Goal: Transaction & Acquisition: Purchase product/service

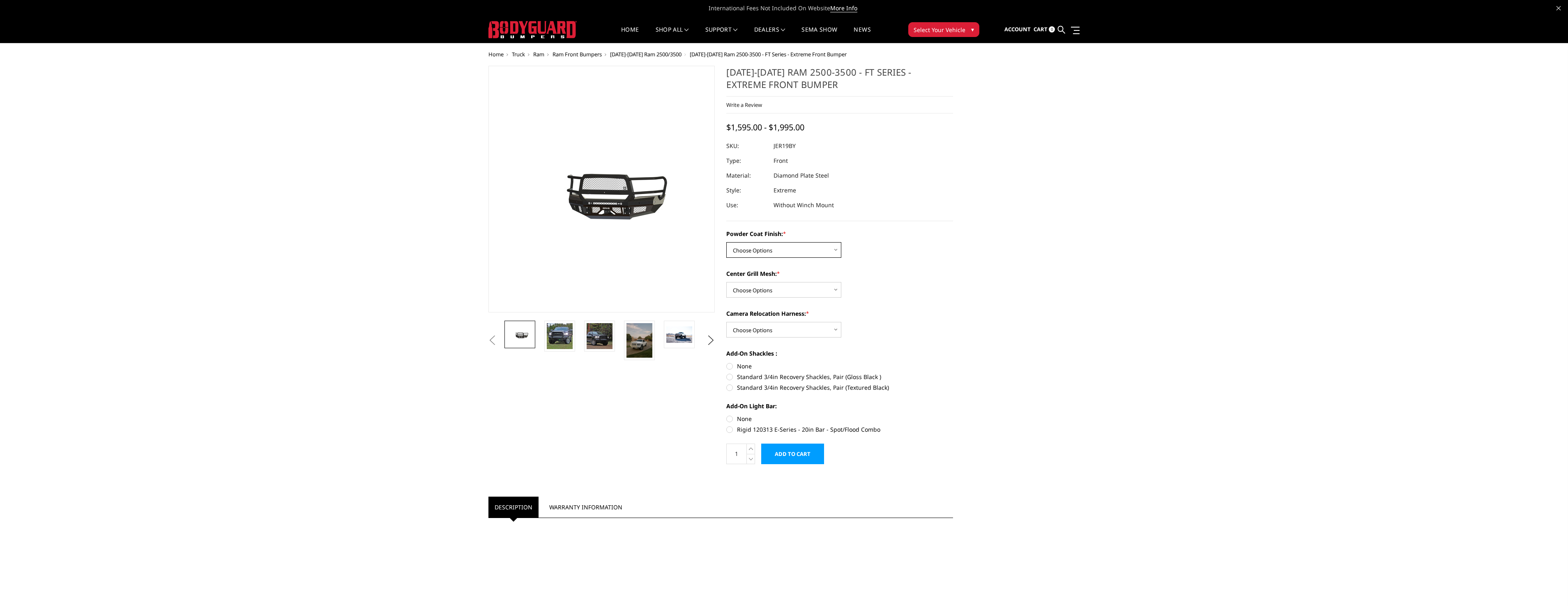
click at [823, 247] on select "Choose Options Bare Metal Gloss Black Powder Coat Textured Black Powder Coat" at bounding box center [784, 250] width 115 height 16
select select "3215"
click at [727, 242] on select "Choose Options Bare Metal Gloss Black Powder Coat Textured Black Powder Coat" at bounding box center [784, 250] width 115 height 16
click at [574, 339] on img at bounding box center [570, 336] width 26 height 26
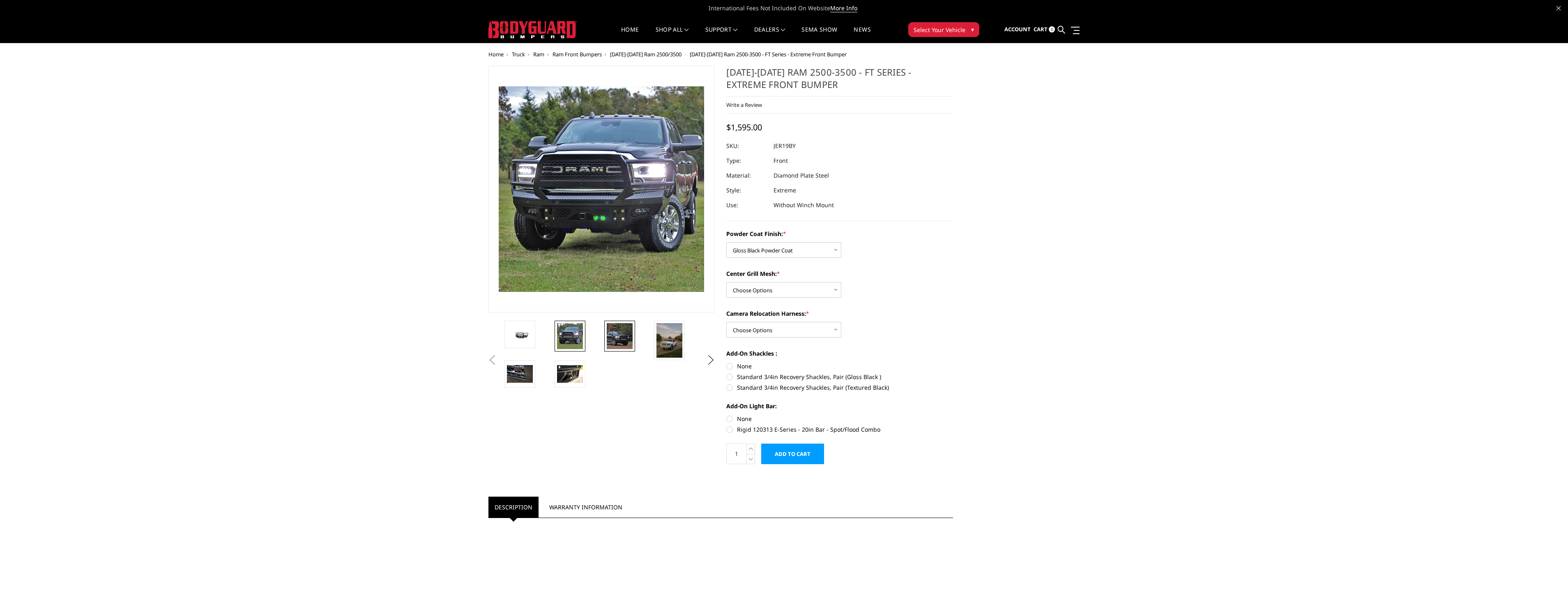
click at [618, 330] on img at bounding box center [620, 336] width 26 height 26
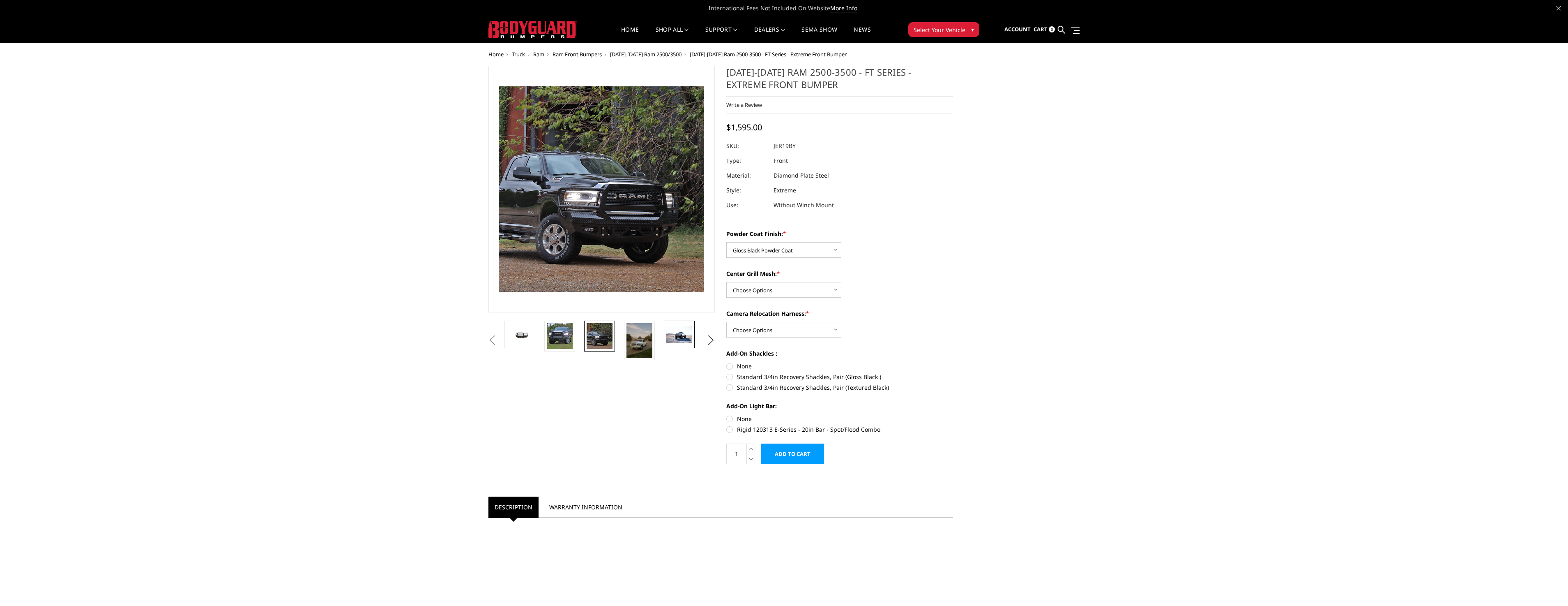
click at [673, 333] on img at bounding box center [679, 334] width 26 height 17
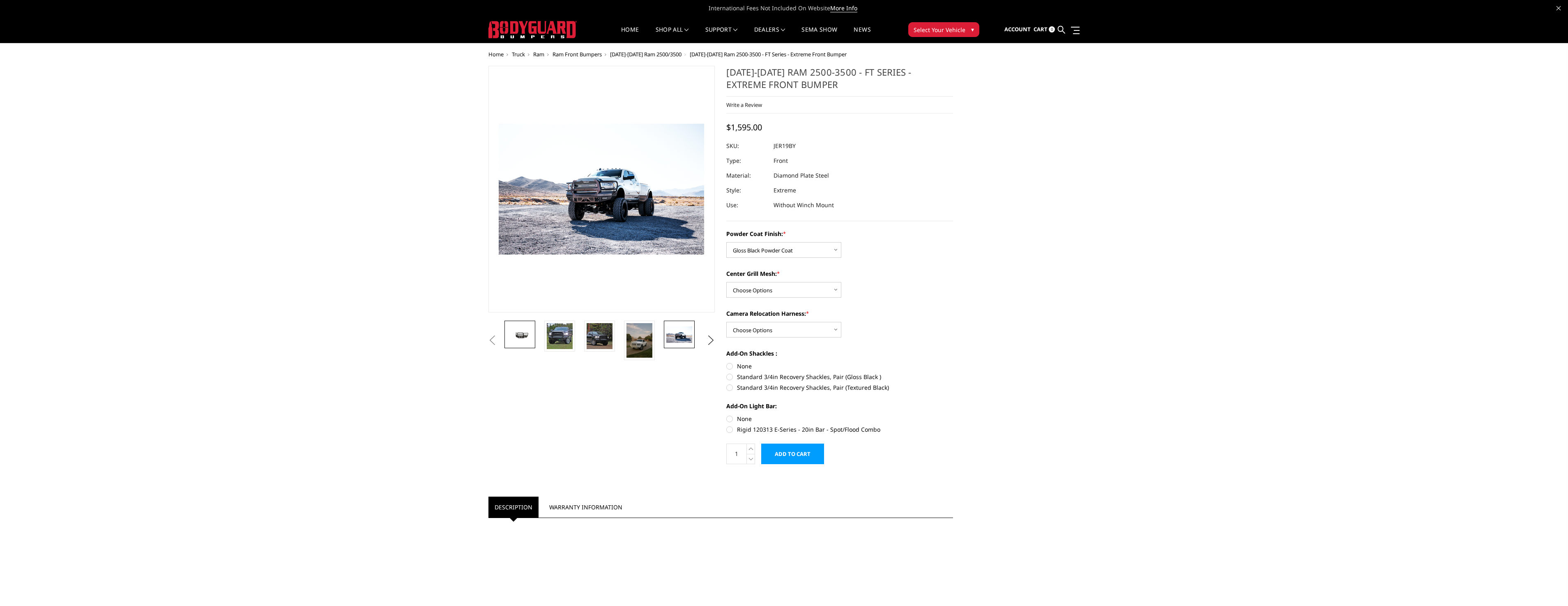
click at [524, 340] on img at bounding box center [520, 334] width 26 height 12
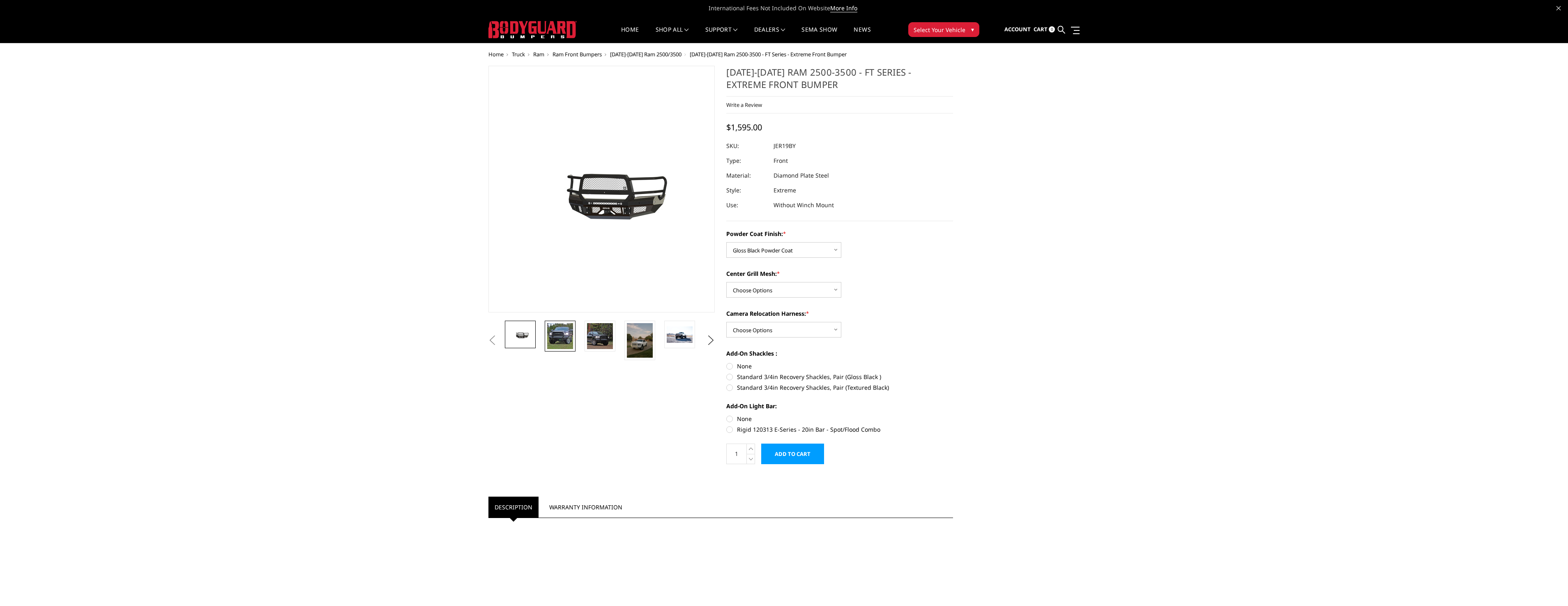
click at [560, 328] on img at bounding box center [560, 336] width 26 height 26
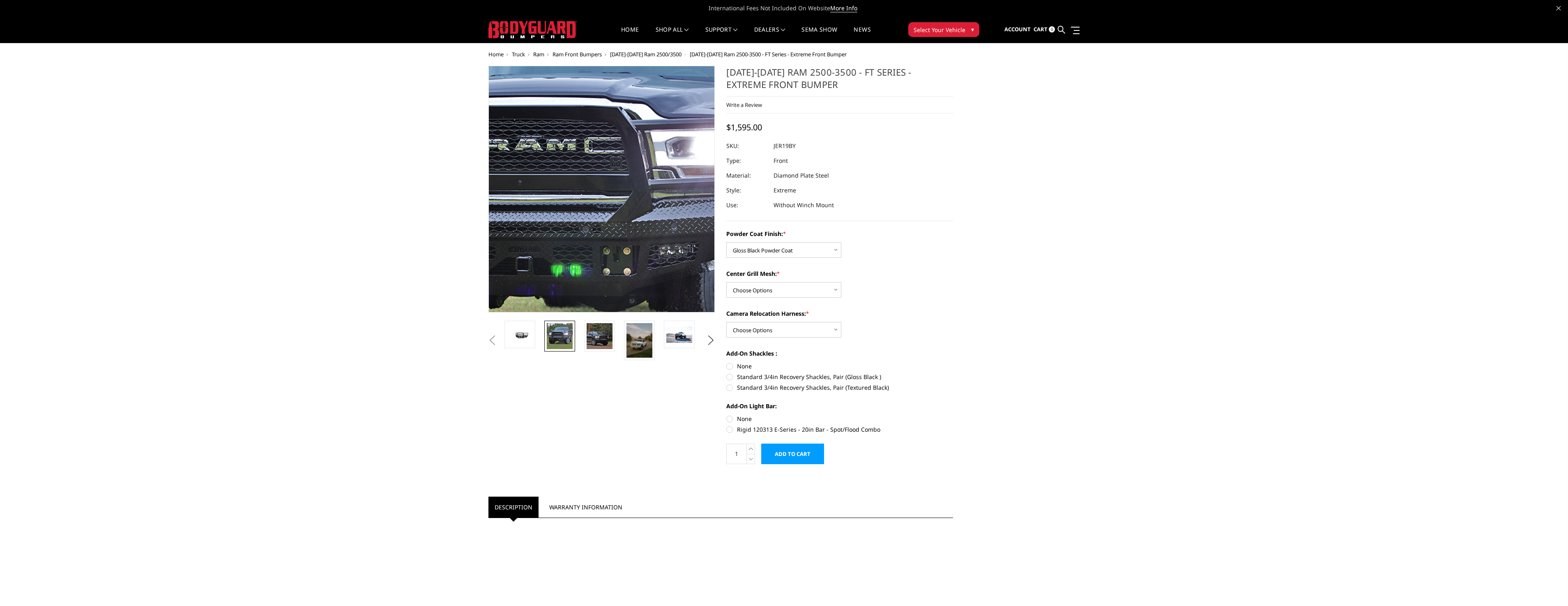
click at [626, 182] on img at bounding box center [572, 195] width 526 height 526
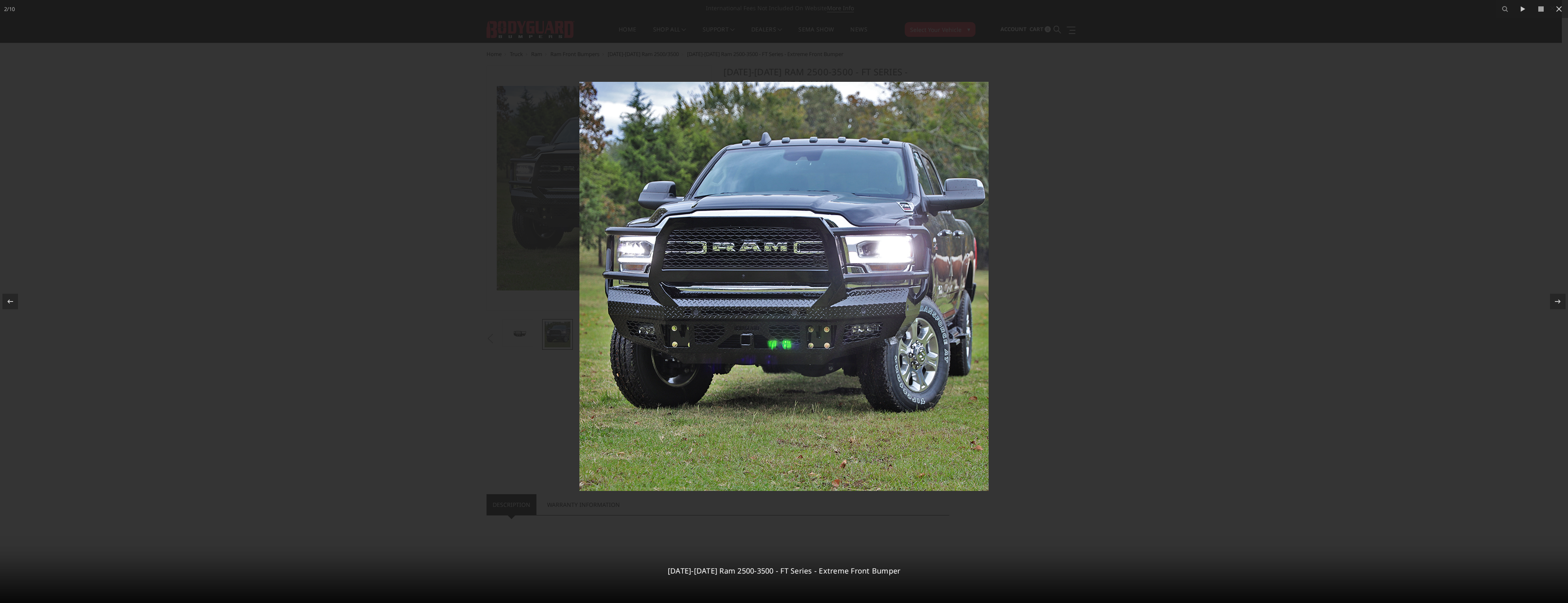
click at [1159, 201] on div at bounding box center [784, 301] width 1568 height 603
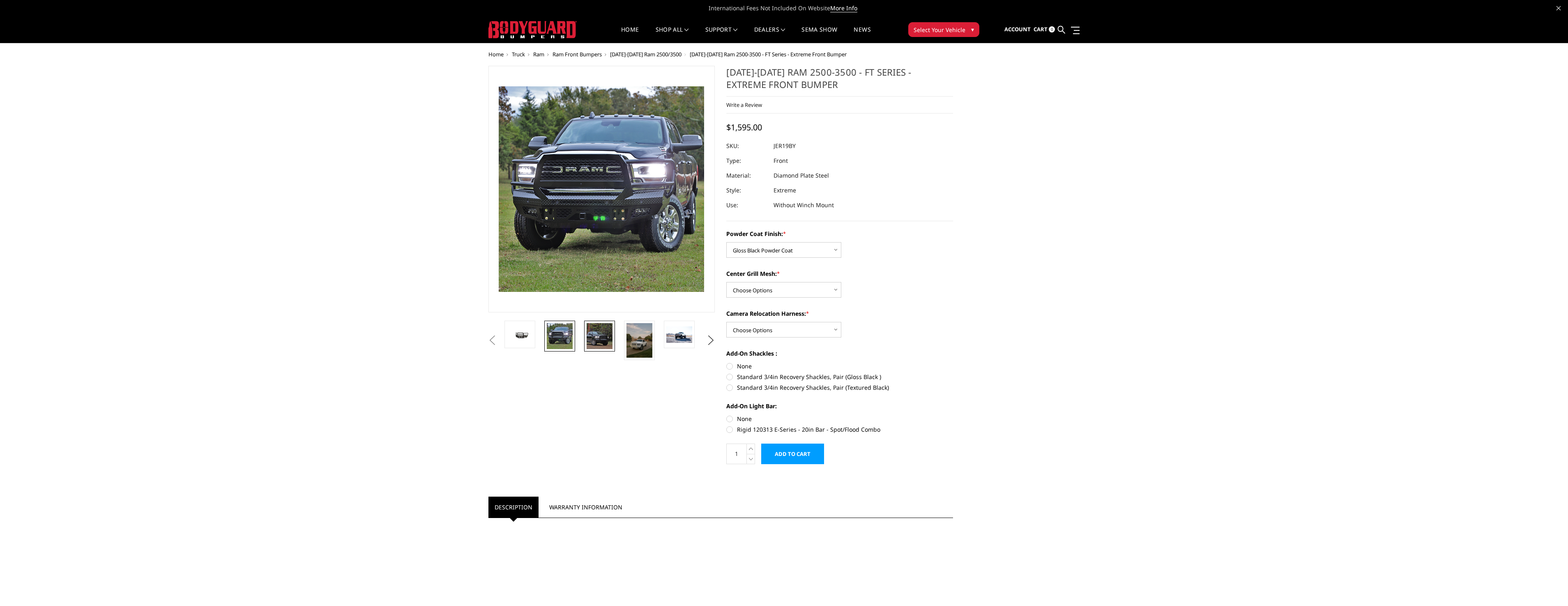
click at [601, 344] on img at bounding box center [599, 336] width 26 height 26
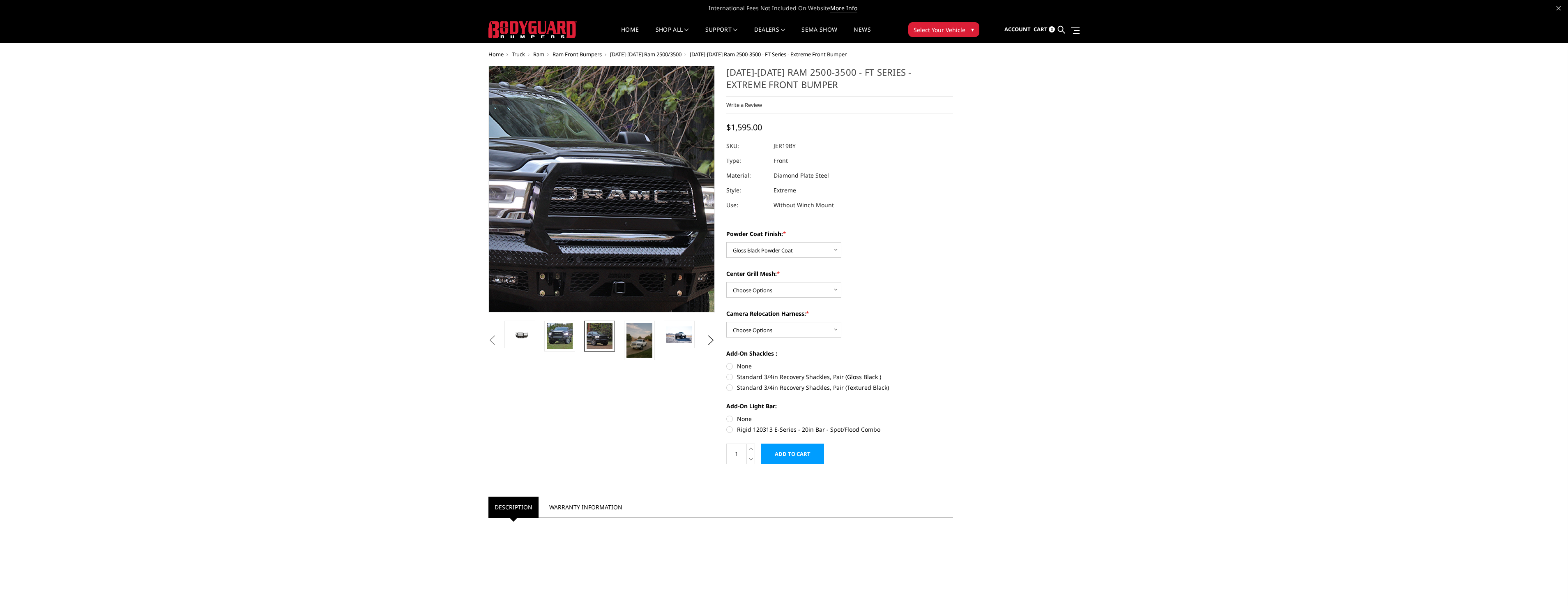
click at [651, 201] on img at bounding box center [537, 176] width 526 height 526
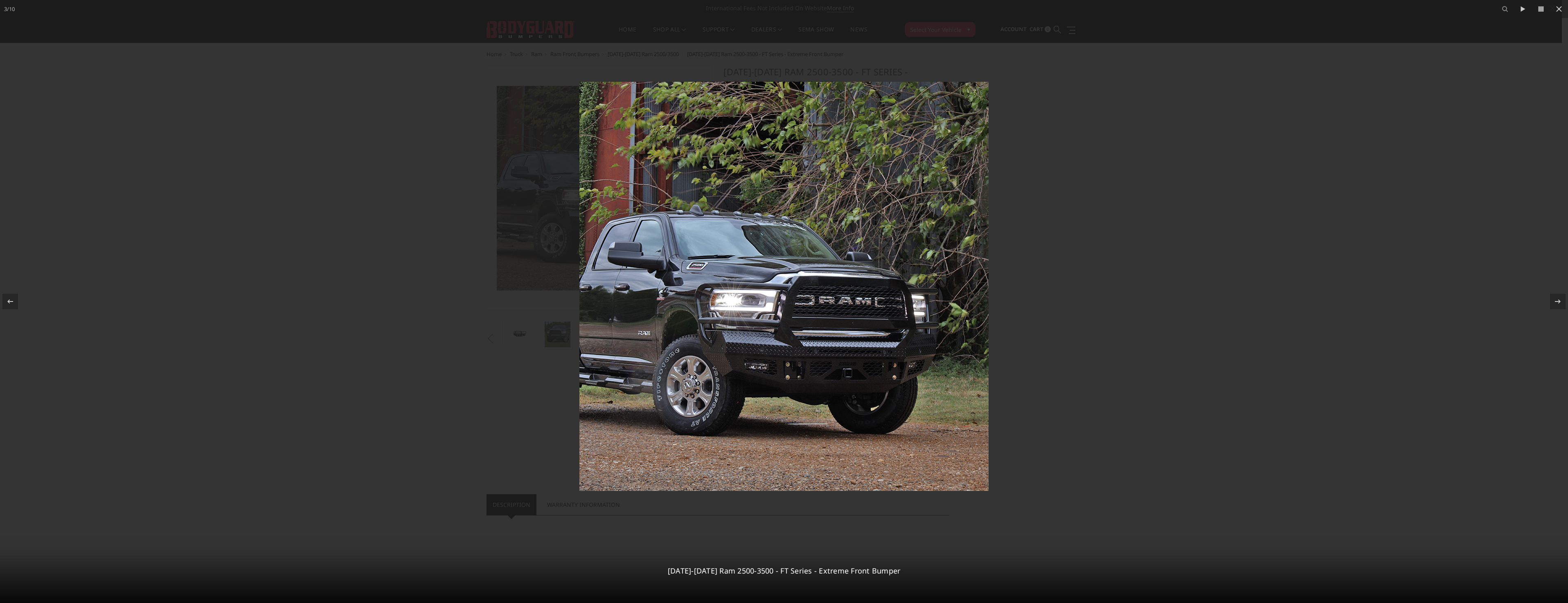
click at [1200, 214] on div at bounding box center [784, 301] width 1568 height 603
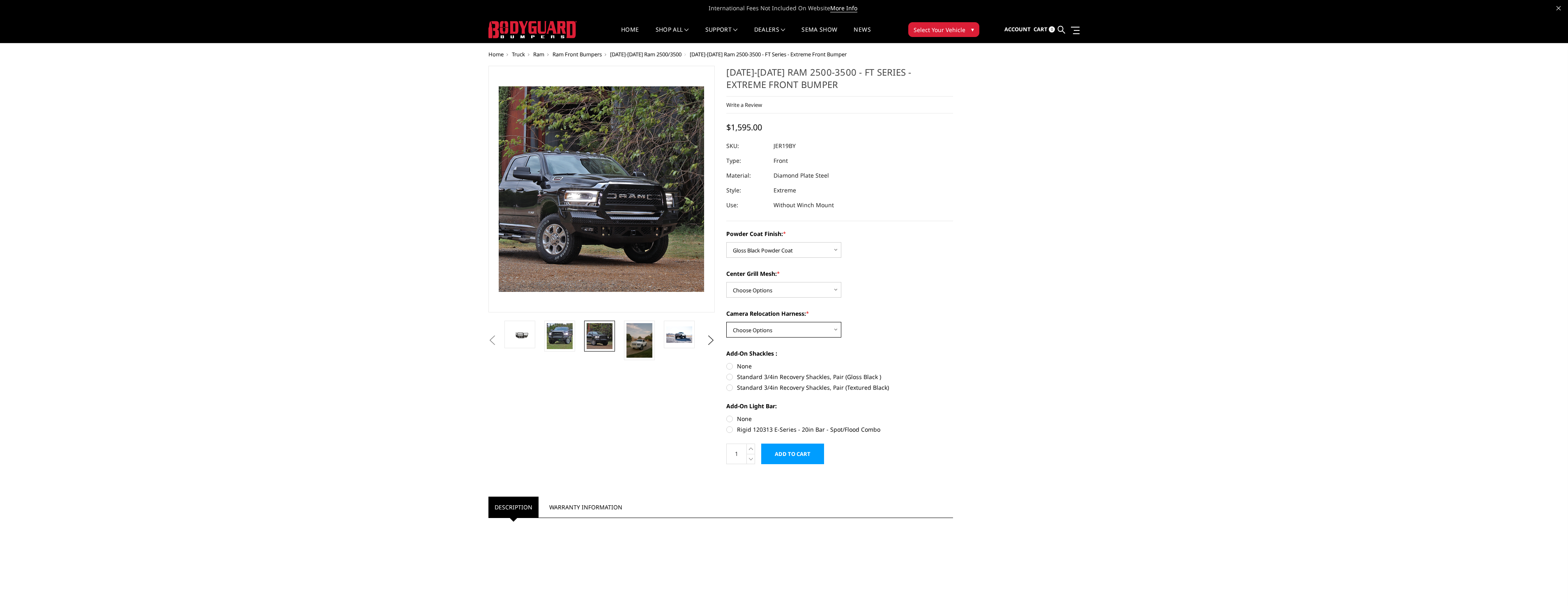
click at [773, 332] on select "Choose Options WITH Camera Relocation Harness WITHOUT Camera Relocation Harness" at bounding box center [784, 330] width 115 height 16
click at [727, 322] on select "Choose Options WITH Camera Relocation Harness WITHOUT Camera Relocation Harness" at bounding box center [784, 330] width 115 height 16
click at [571, 381] on img at bounding box center [570, 374] width 26 height 17
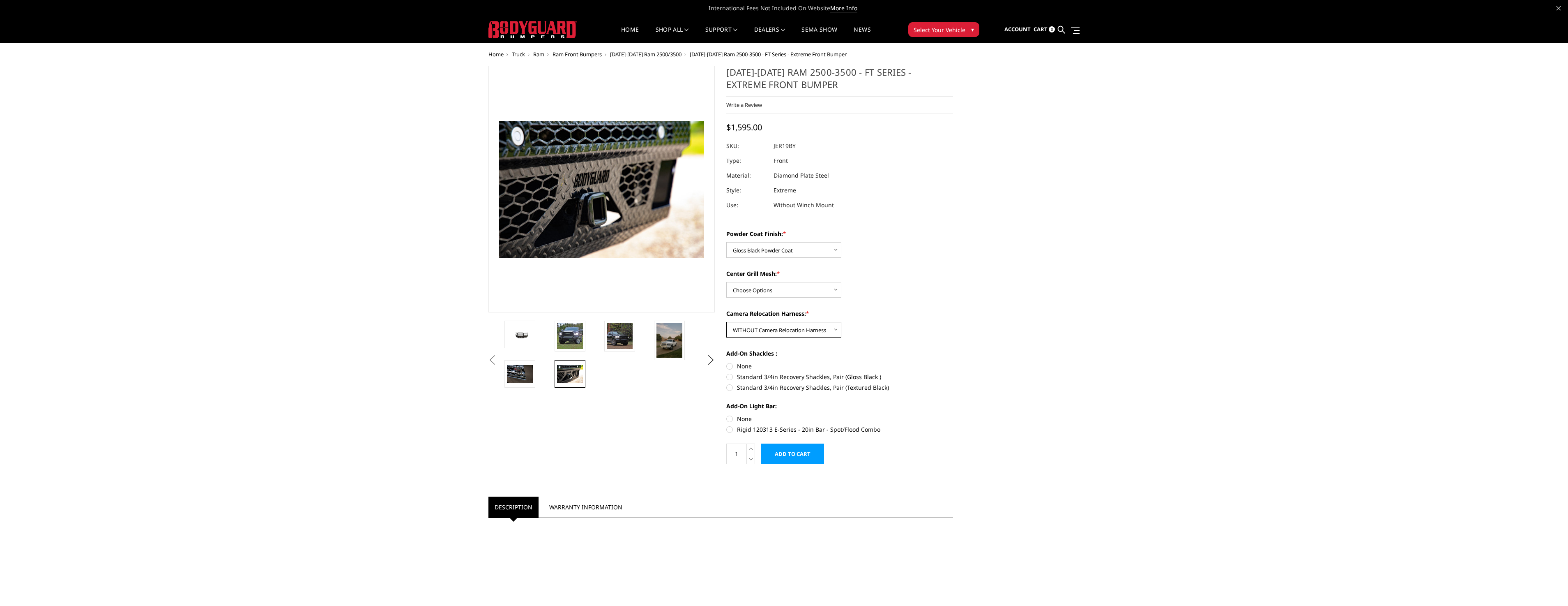
click at [804, 328] on select "Choose Options WITH Camera Relocation Harness WITHOUT Camera Relocation Harness" at bounding box center [784, 330] width 115 height 16
select select "3219"
click at [727, 322] on select "Choose Options WITH Camera Relocation Harness WITHOUT Camera Relocation Harness" at bounding box center [784, 330] width 115 height 16
click at [513, 380] on img at bounding box center [520, 374] width 26 height 17
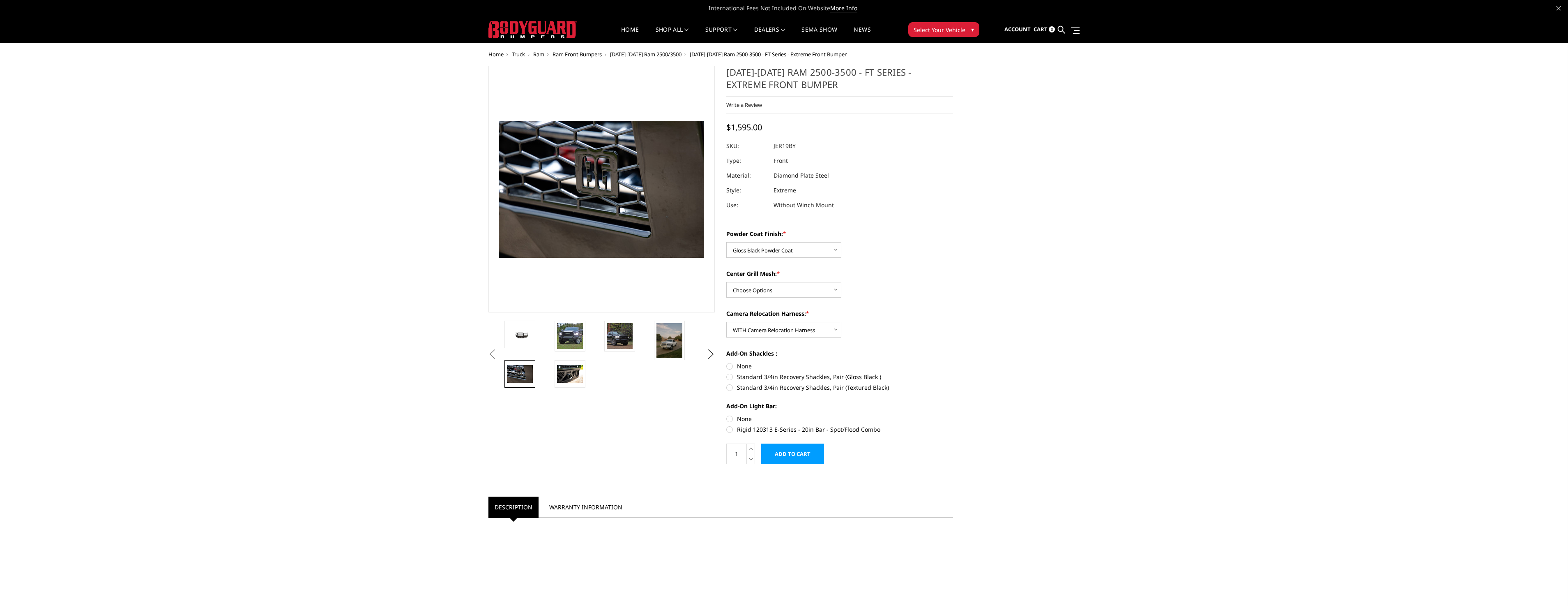
click at [944, 32] on span "Select Your Vehicle" at bounding box center [939, 30] width 52 height 9
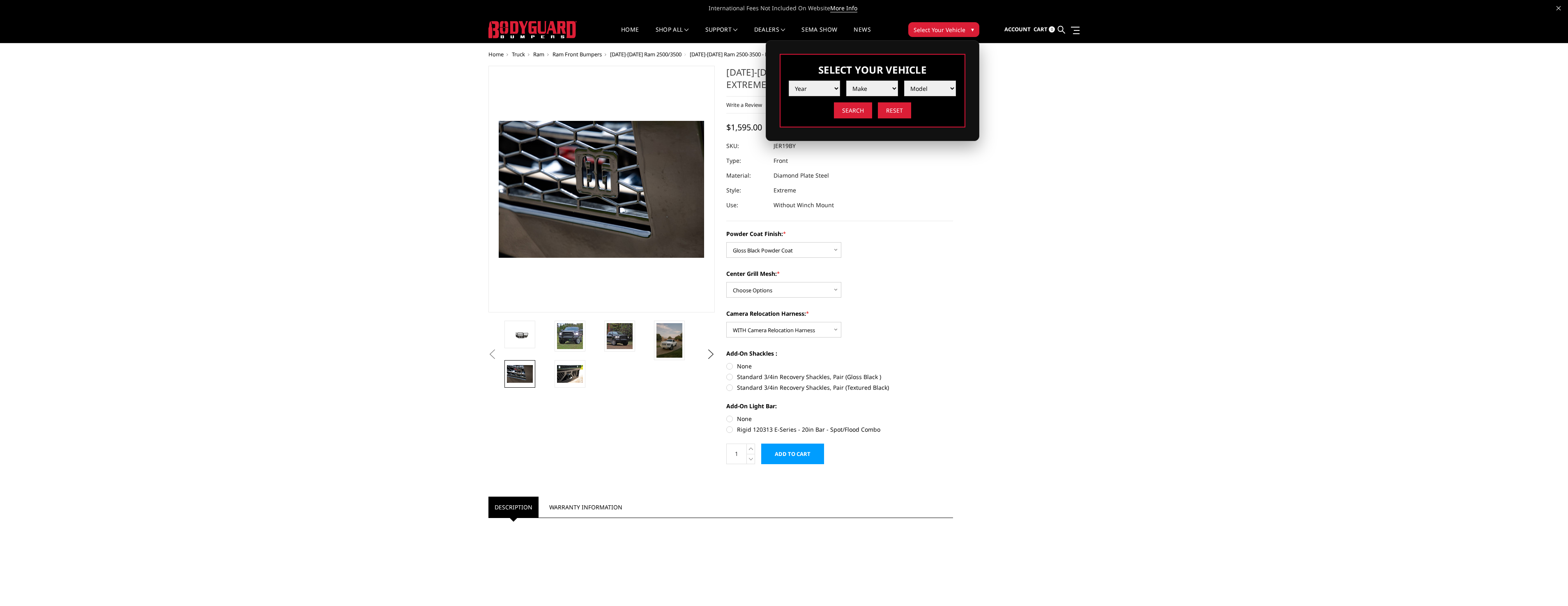
click at [812, 90] on select "Year [DATE] 2024 2023 2022 2021 2020 2019 2018 2017 2016 2015 2014 2013 2012 20…" at bounding box center [815, 89] width 52 height 16
select select "yr_2025"
click at [789, 81] on select "Year [DATE] 2024 2023 2022 2021 2020 2019 2018 2017 2016 2015 2014 2013 2012 20…" at bounding box center [815, 89] width 52 height 16
drag, startPoint x: 858, startPoint y: 97, endPoint x: 866, endPoint y: 87, distance: 12.8
click at [866, 87] on select "Make Chevrolet Ford GMC Ram Toyota" at bounding box center [872, 89] width 52 height 16
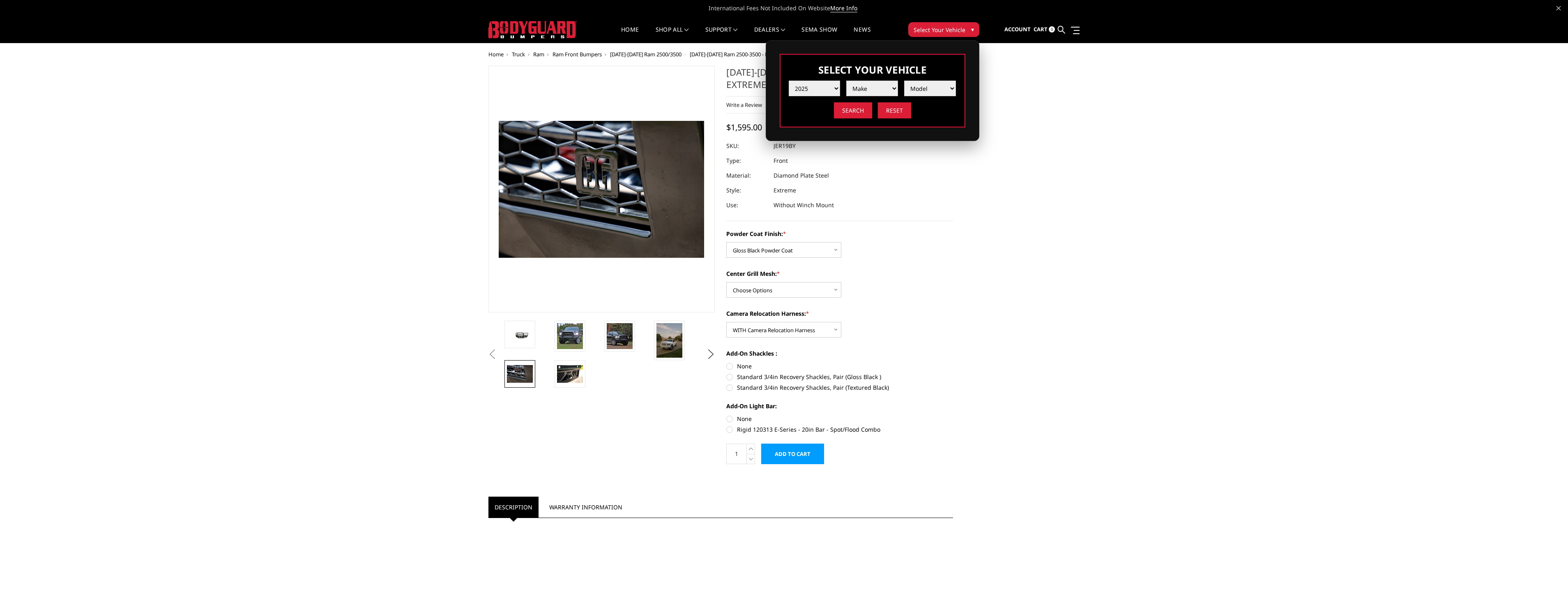
select select "mk_ram"
click at [846, 81] on select "Make Chevrolet Ford GMC Ram Toyota" at bounding box center [872, 89] width 52 height 16
click at [921, 89] on select "Model 1500 6-Lug 1500 Rebel 2500 / 3500 4500 / 5500 RHO" at bounding box center [930, 89] width 52 height 16
select select "md_2500-3500"
click at [904, 81] on select "Model 1500 6-Lug 1500 Rebel 2500 / 3500 4500 / 5500 RHO" at bounding box center [930, 89] width 52 height 16
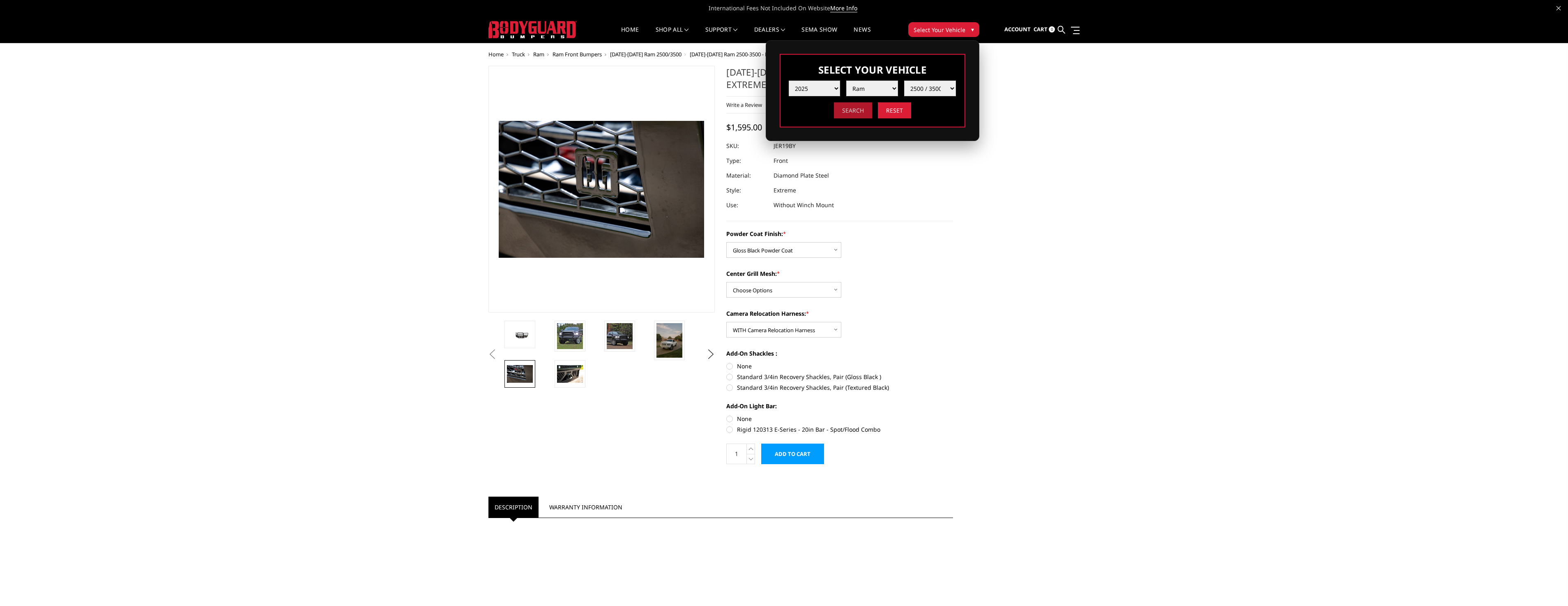
click at [858, 114] on input "Search" at bounding box center [853, 110] width 38 height 16
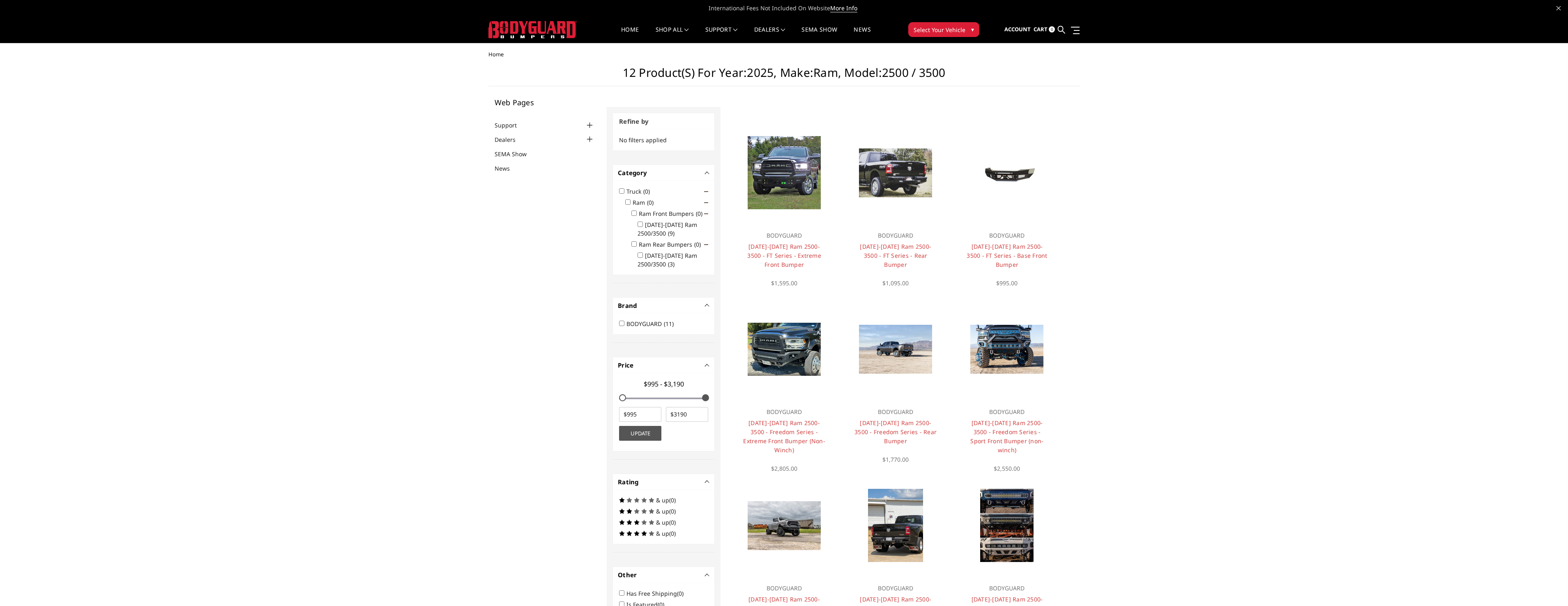
click at [640, 224] on input "2019-2025 Ram 2500/3500 (9)" at bounding box center [640, 224] width 5 height 6
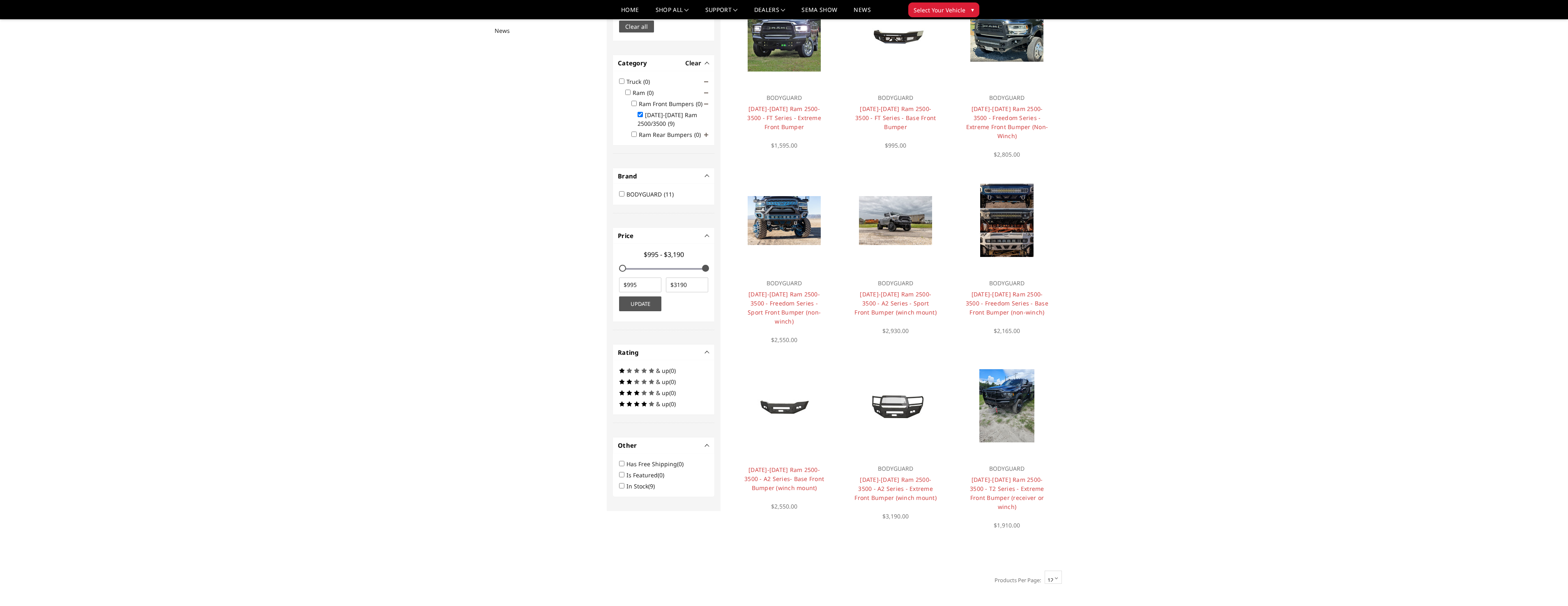
scroll to position [127, 0]
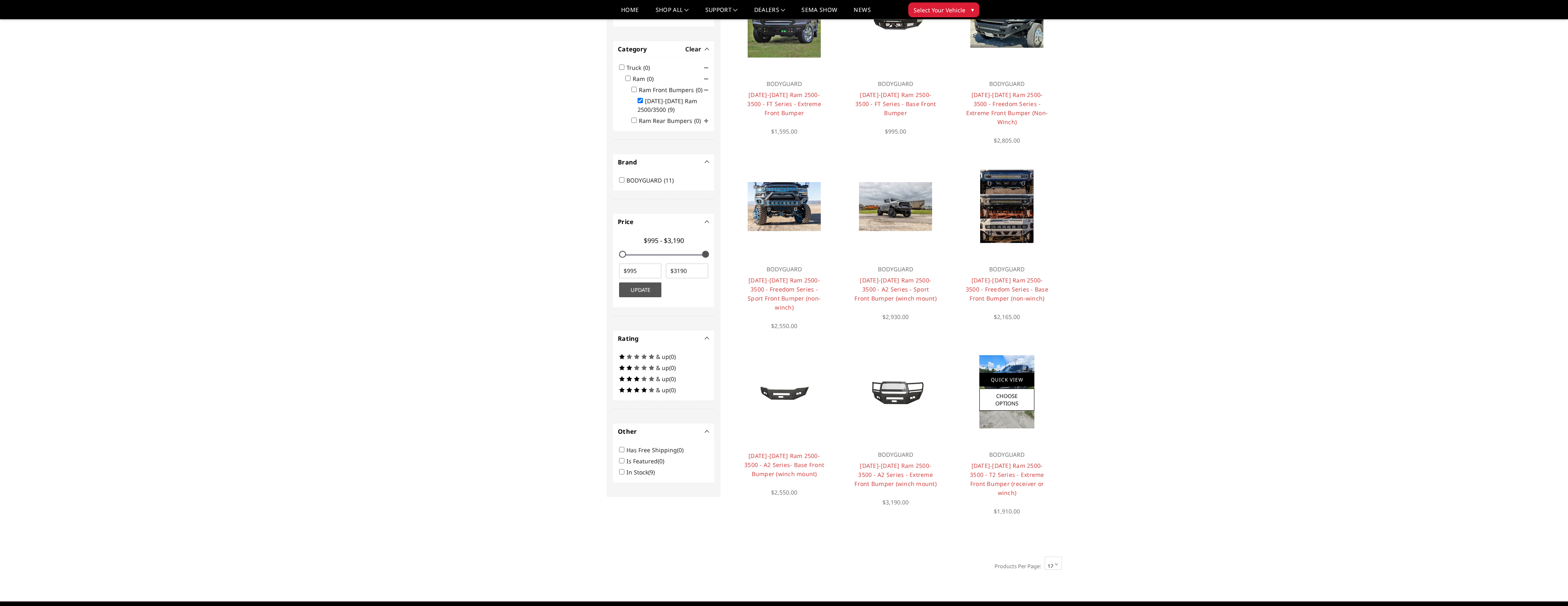
click at [1011, 373] on link "Quick View" at bounding box center [1007, 380] width 55 height 13
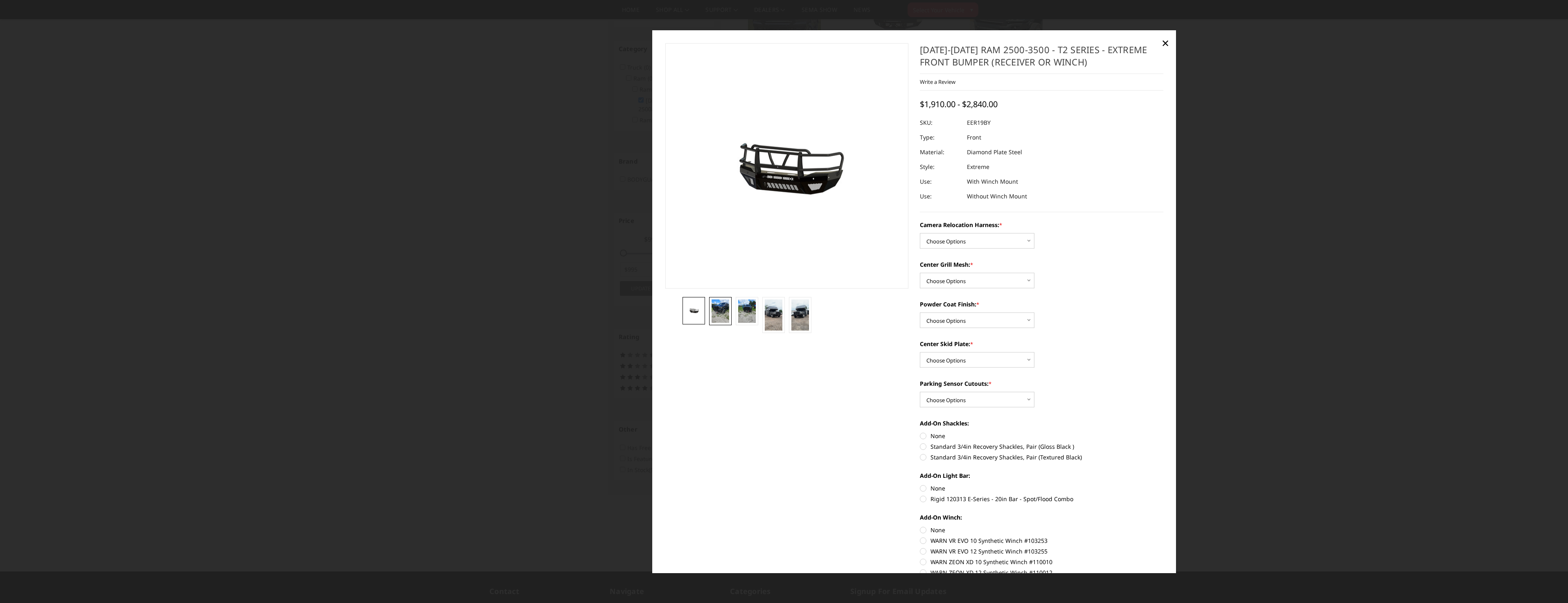
click at [720, 316] on img at bounding box center [720, 310] width 18 height 23
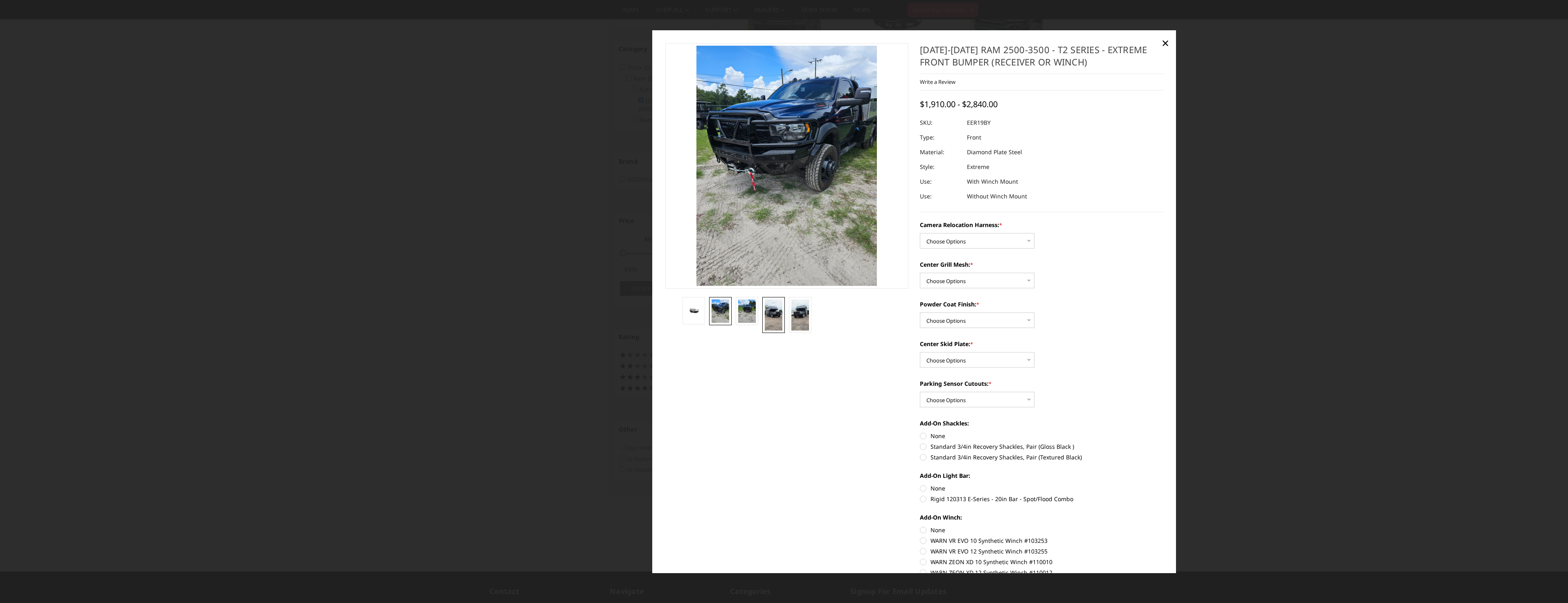
click at [776, 317] on img at bounding box center [773, 315] width 18 height 32
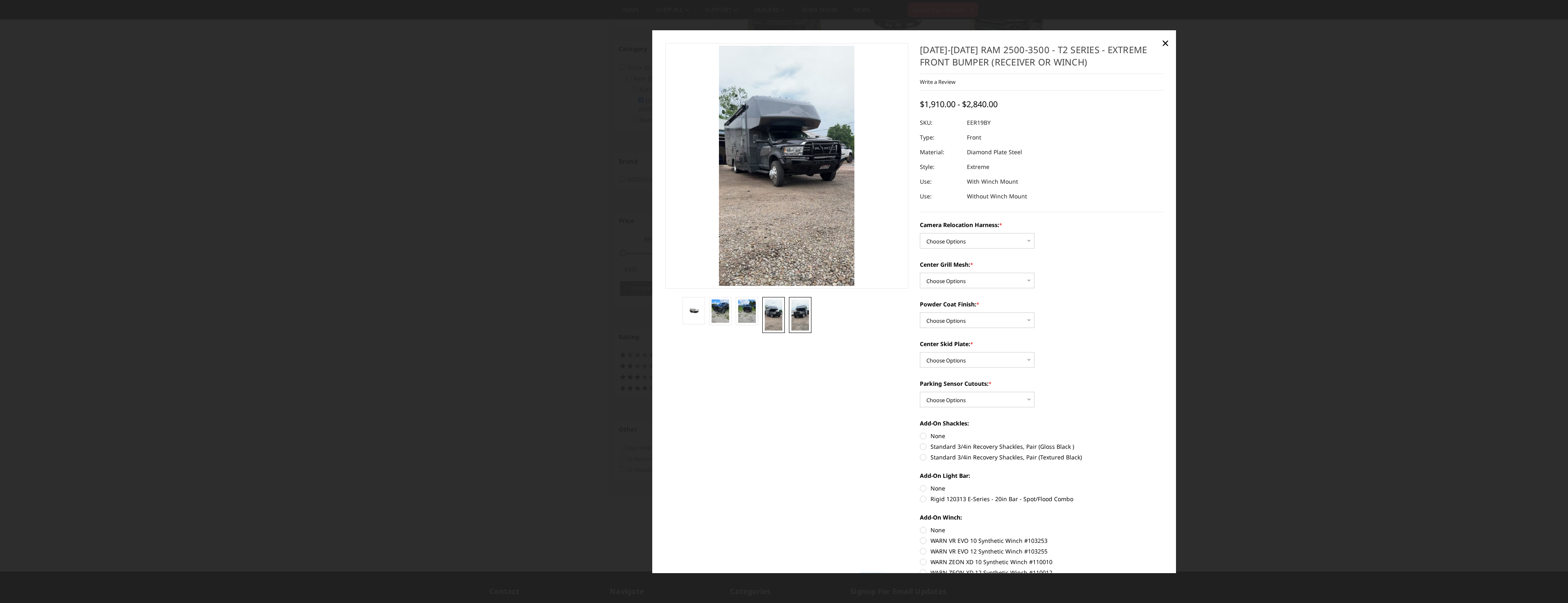
click at [802, 315] on img at bounding box center [800, 315] width 18 height 32
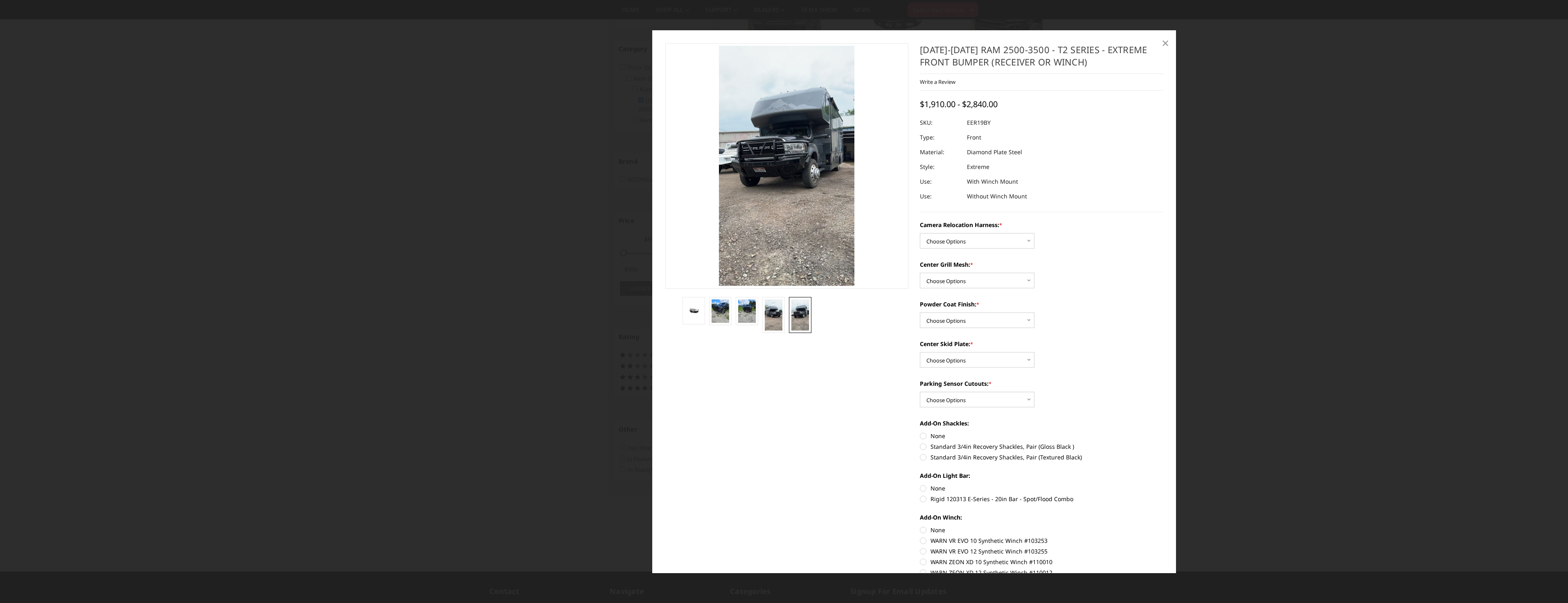
click at [1167, 43] on span "×" at bounding box center [1165, 42] width 7 height 18
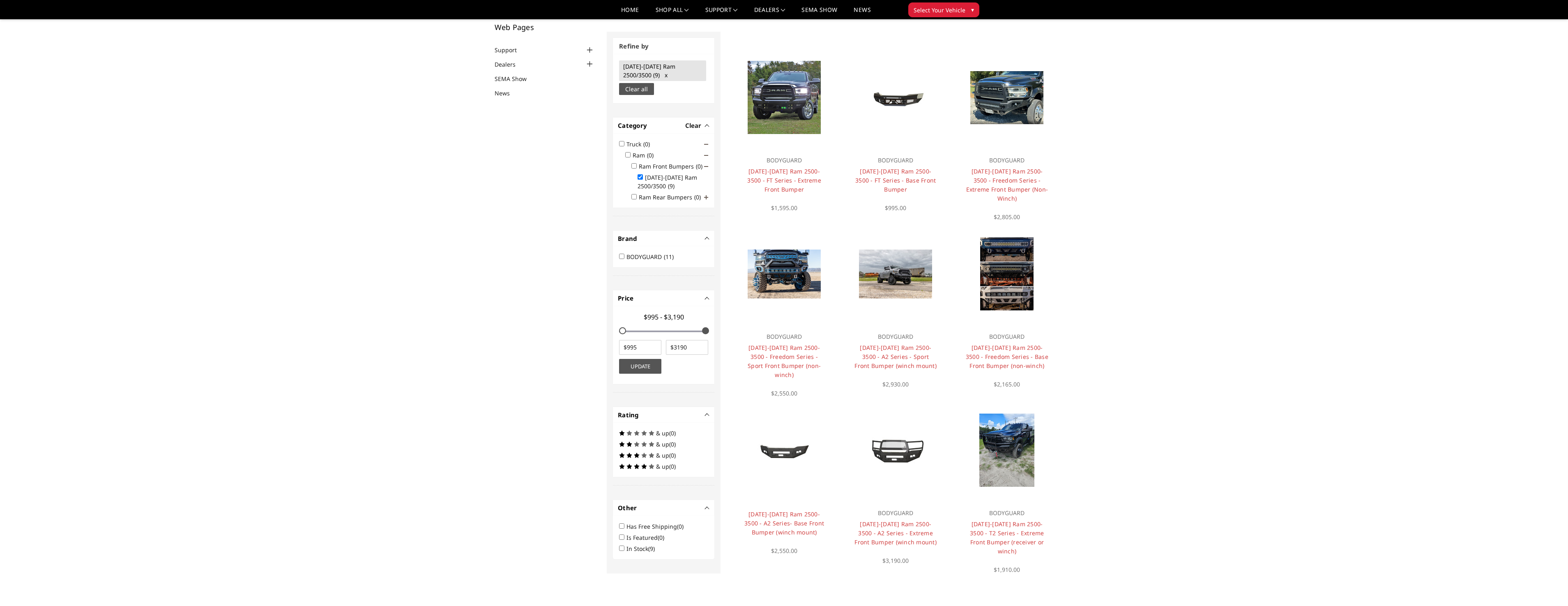
scroll to position [45, 0]
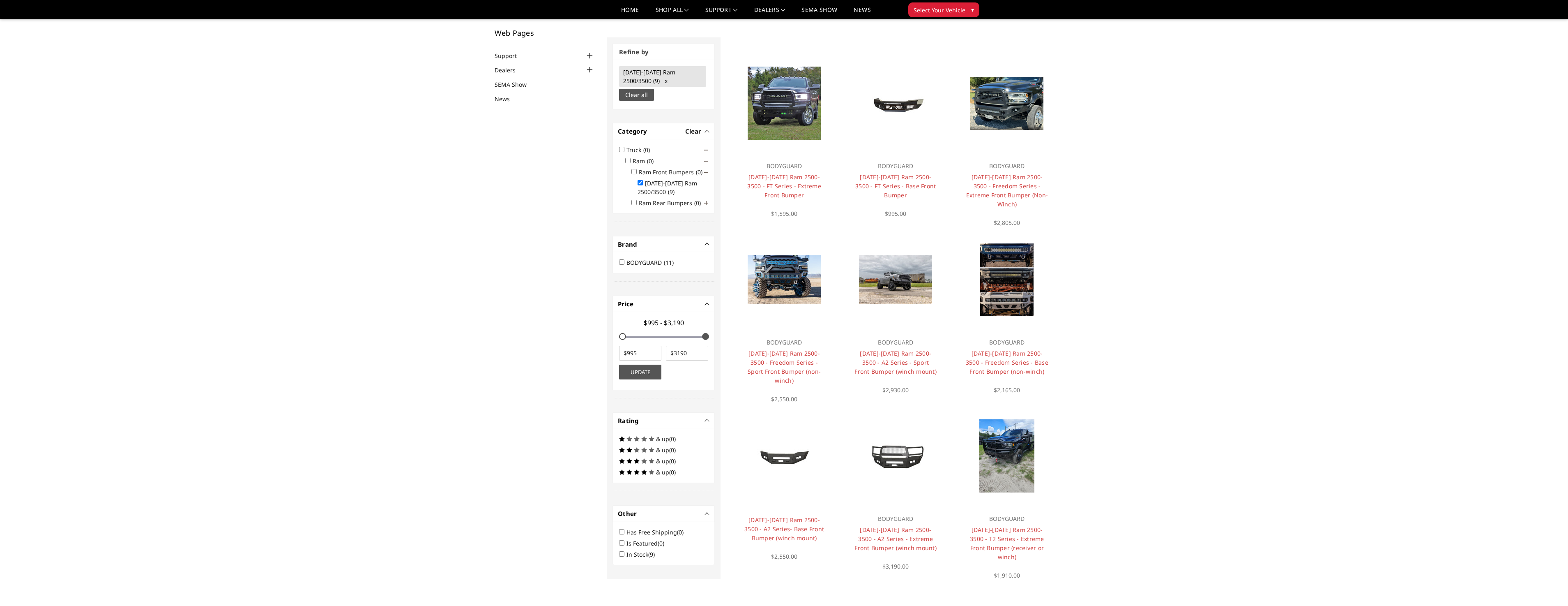
click at [642, 182] on input "2019-2025 Ram 2500/3500 (9)" at bounding box center [640, 182] width 5 height 6
checkbox input "false"
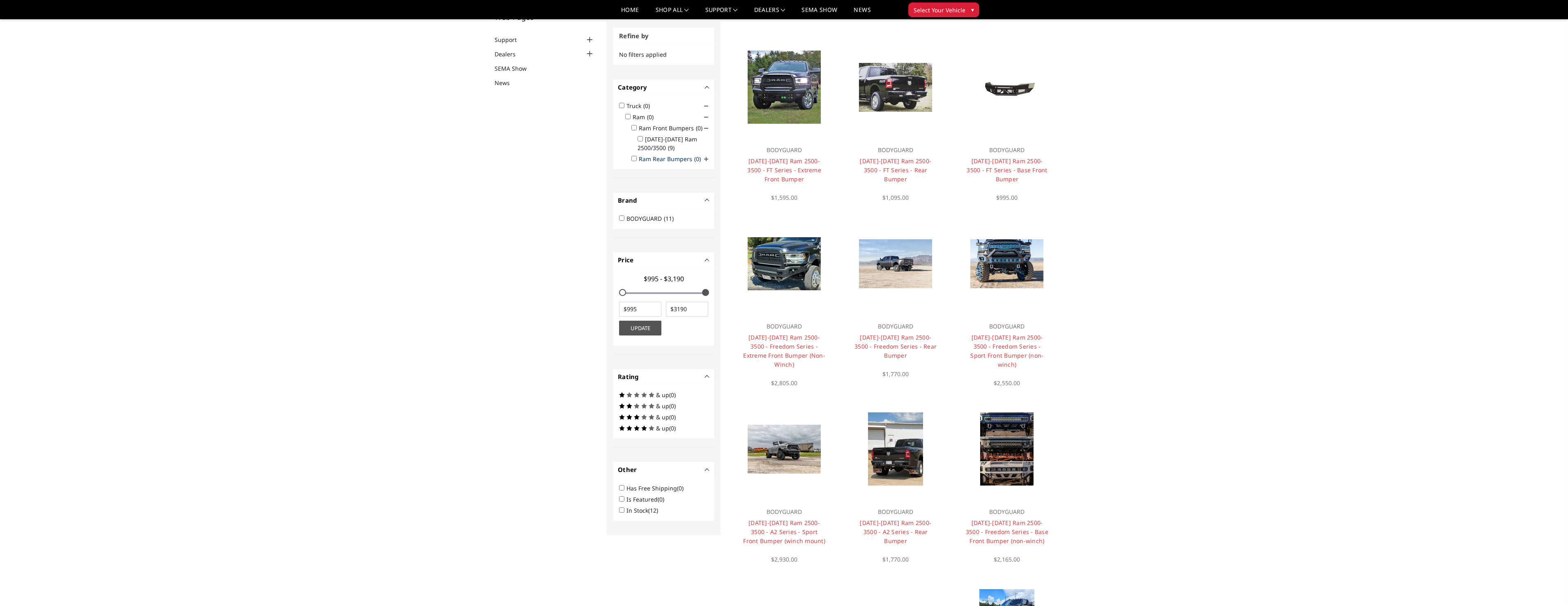
scroll to position [62, 0]
click at [684, 160] on label "Ram Rear Bumpers (0)" at bounding box center [672, 158] width 67 height 8
click at [637, 160] on input "Ram Rear Bumpers (0)" at bounding box center [634, 157] width 5 height 6
checkbox input "true"
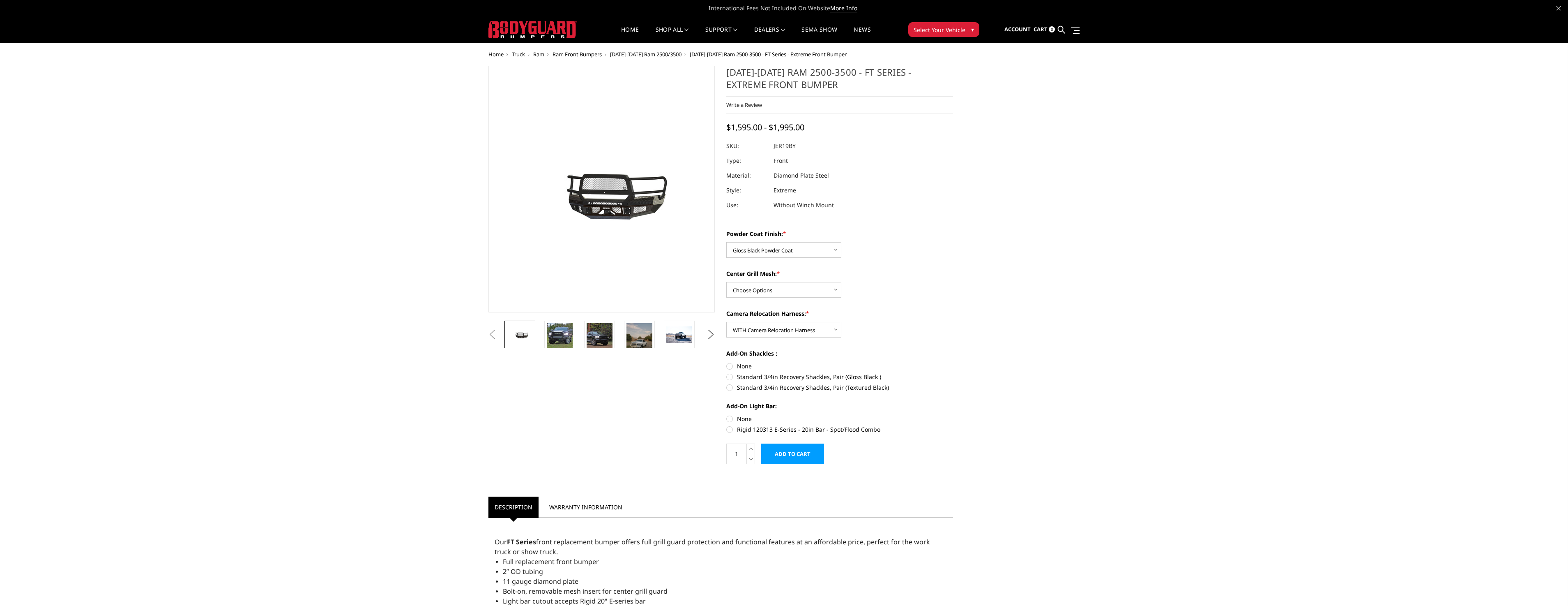
select select "3215"
select select "3219"
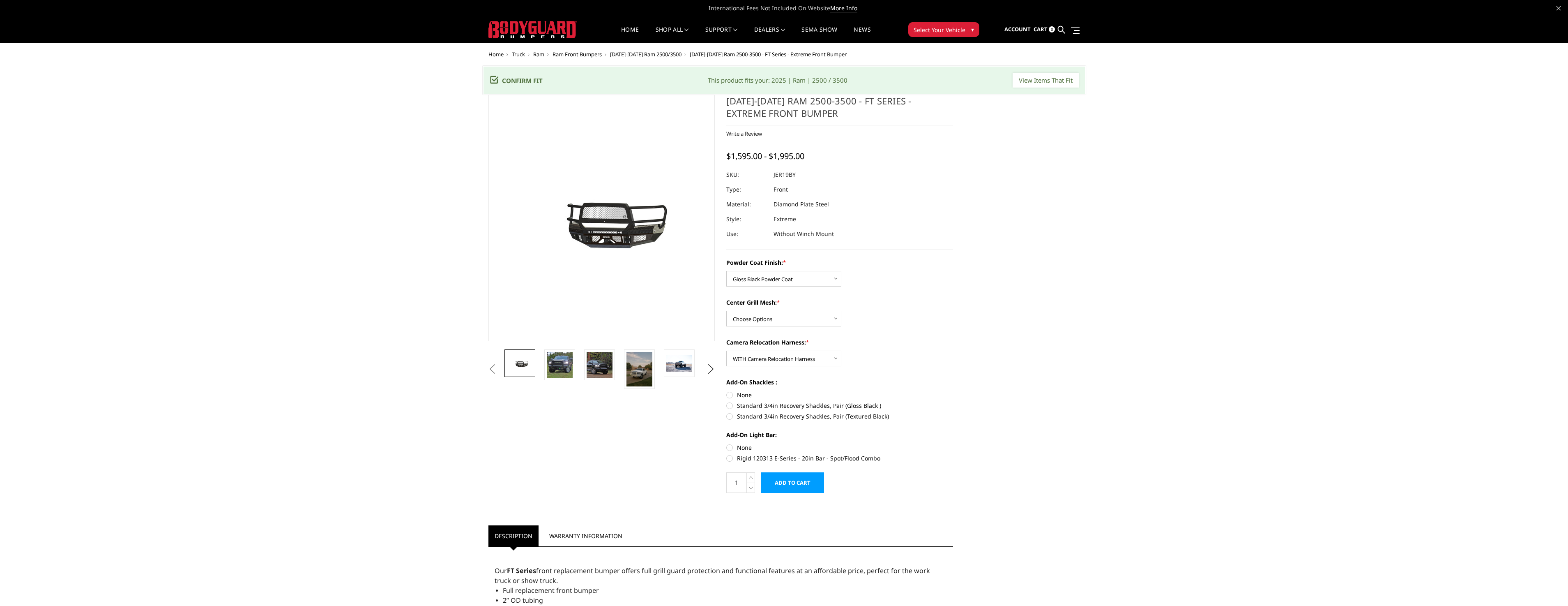
click at [954, 30] on span "Select Your Vehicle" at bounding box center [939, 30] width 52 height 9
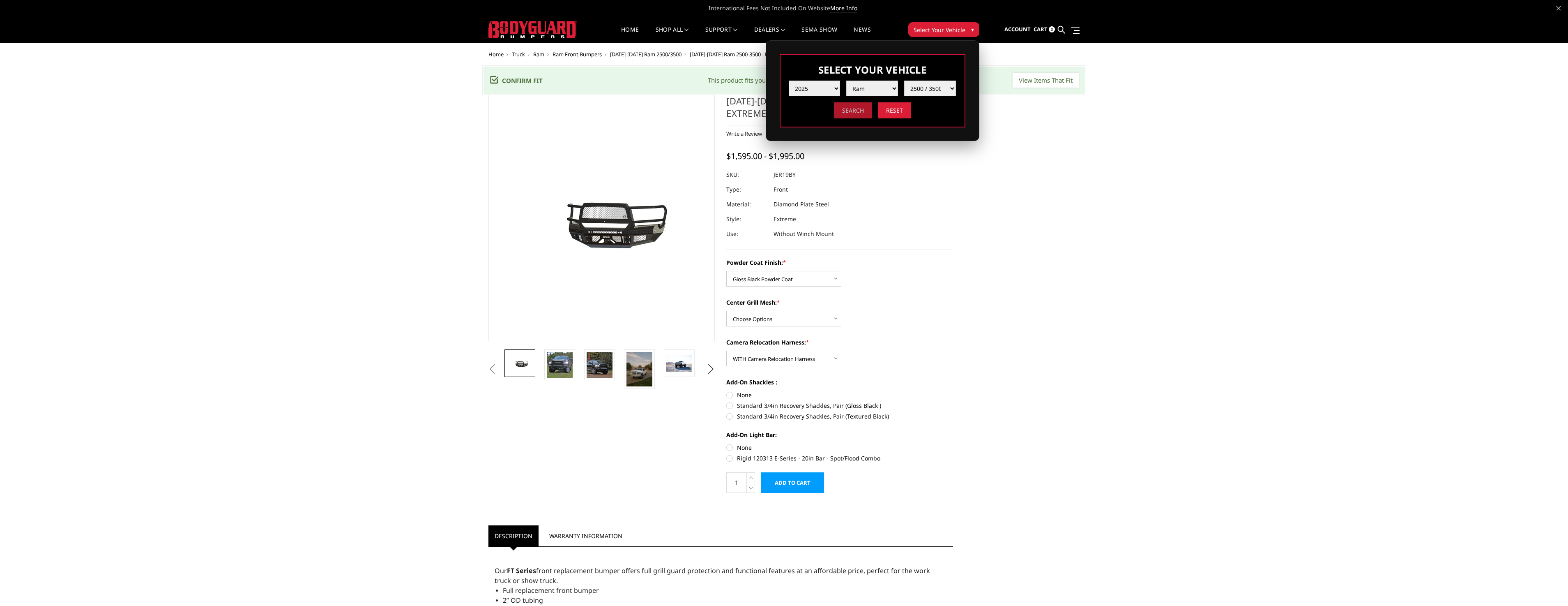
click at [856, 112] on input "Search" at bounding box center [853, 110] width 38 height 16
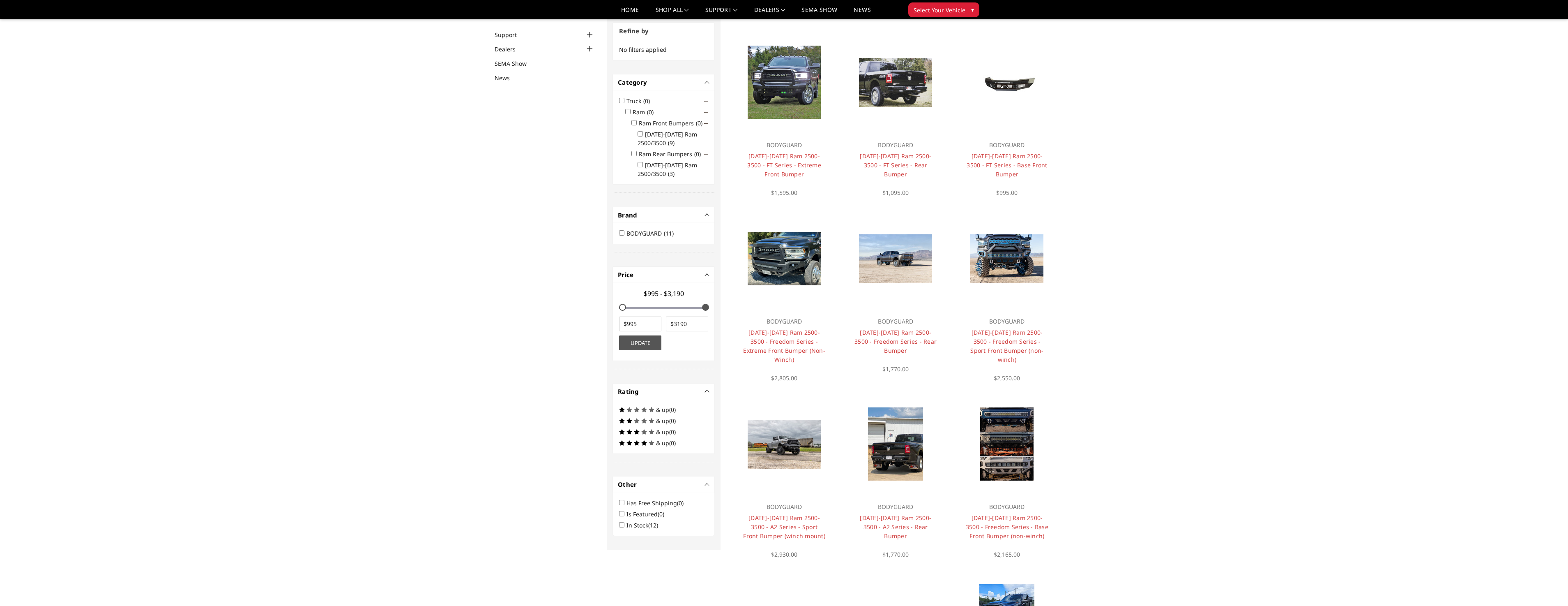
scroll to position [66, 0]
click at [643, 165] on input "2019-2025 Ram 2500/3500 (3)" at bounding box center [640, 165] width 5 height 6
checkbox input "true"
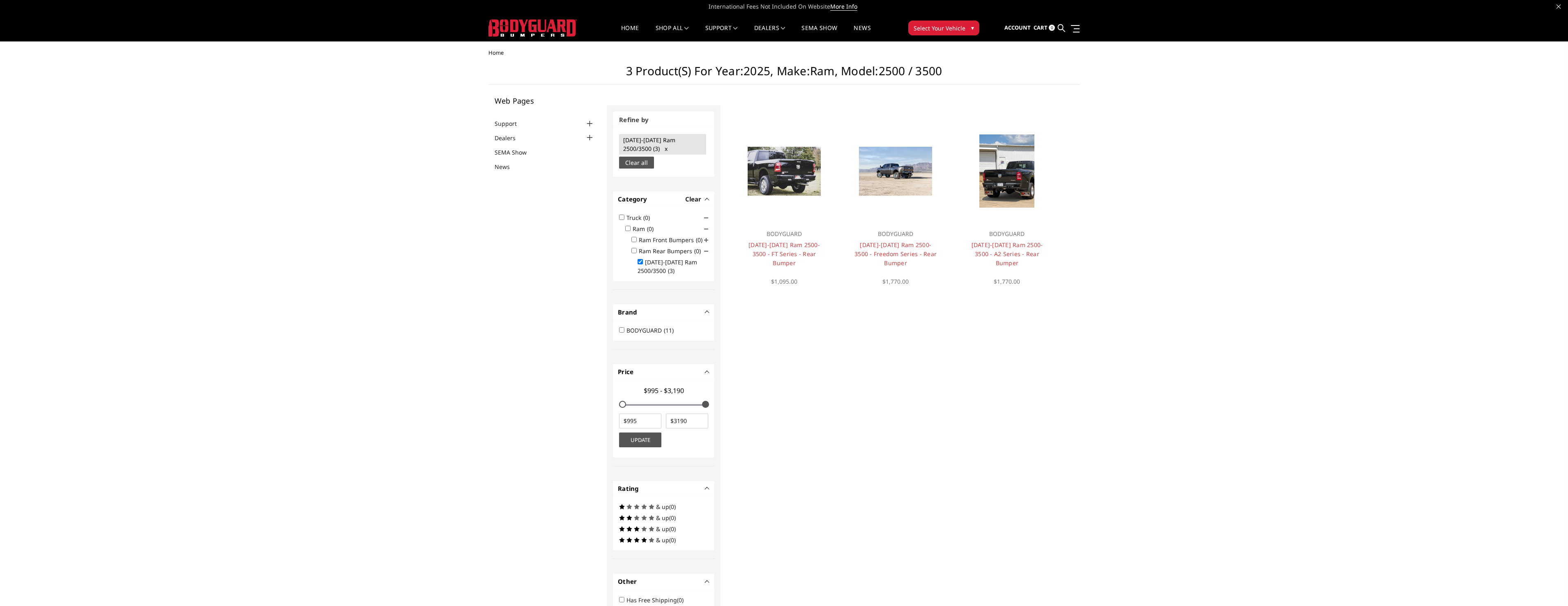
scroll to position [0, 0]
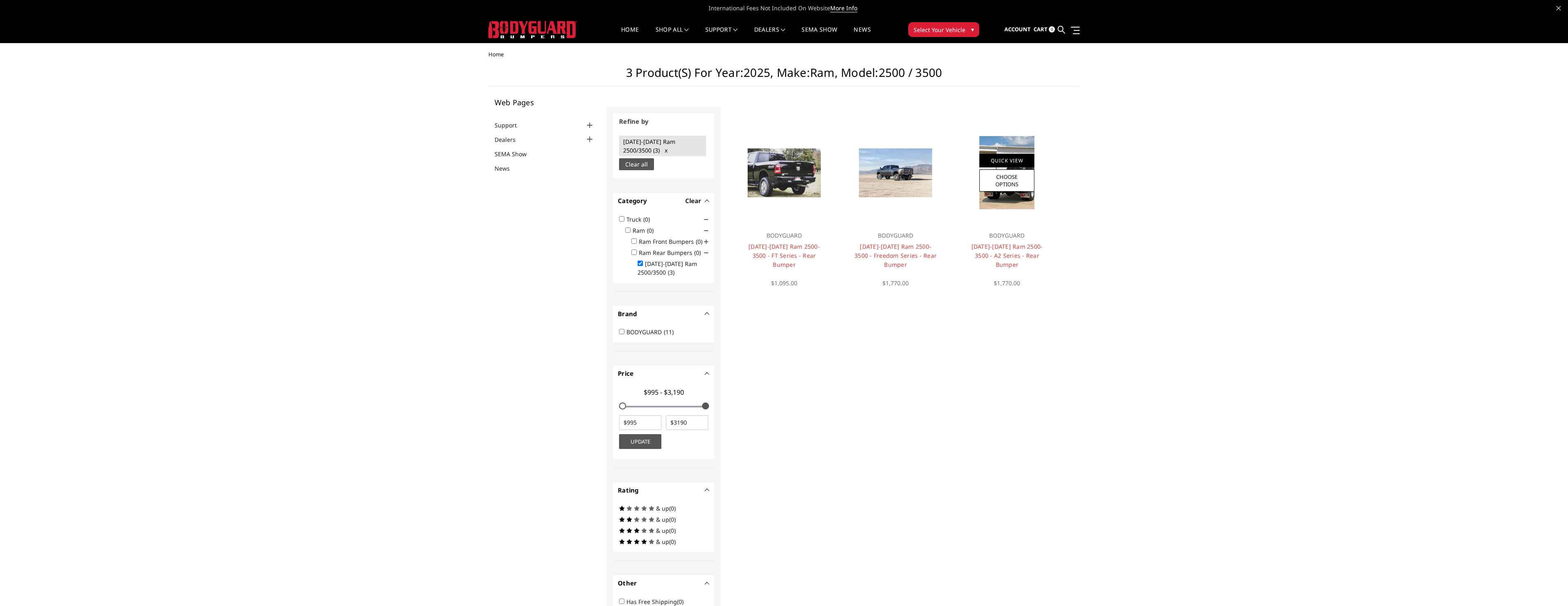
click at [1008, 163] on link "Quick View" at bounding box center [1007, 160] width 55 height 13
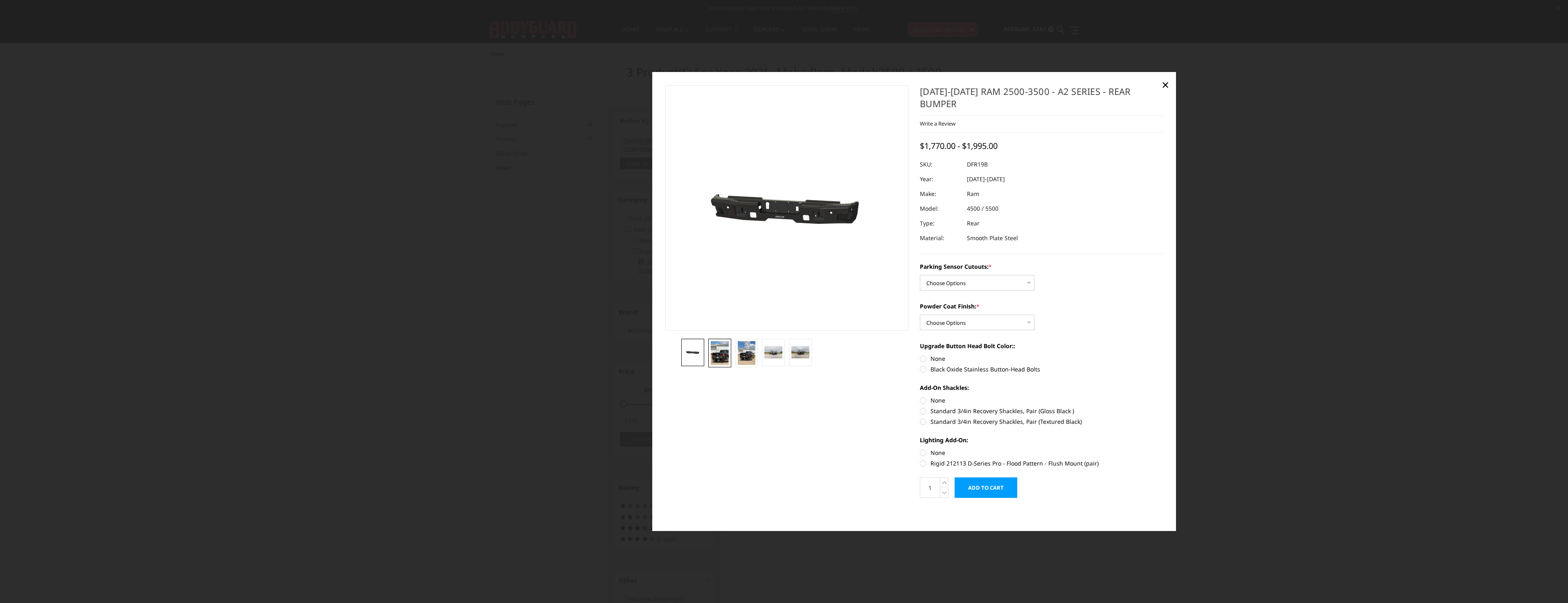
click at [712, 365] on img at bounding box center [720, 353] width 18 height 24
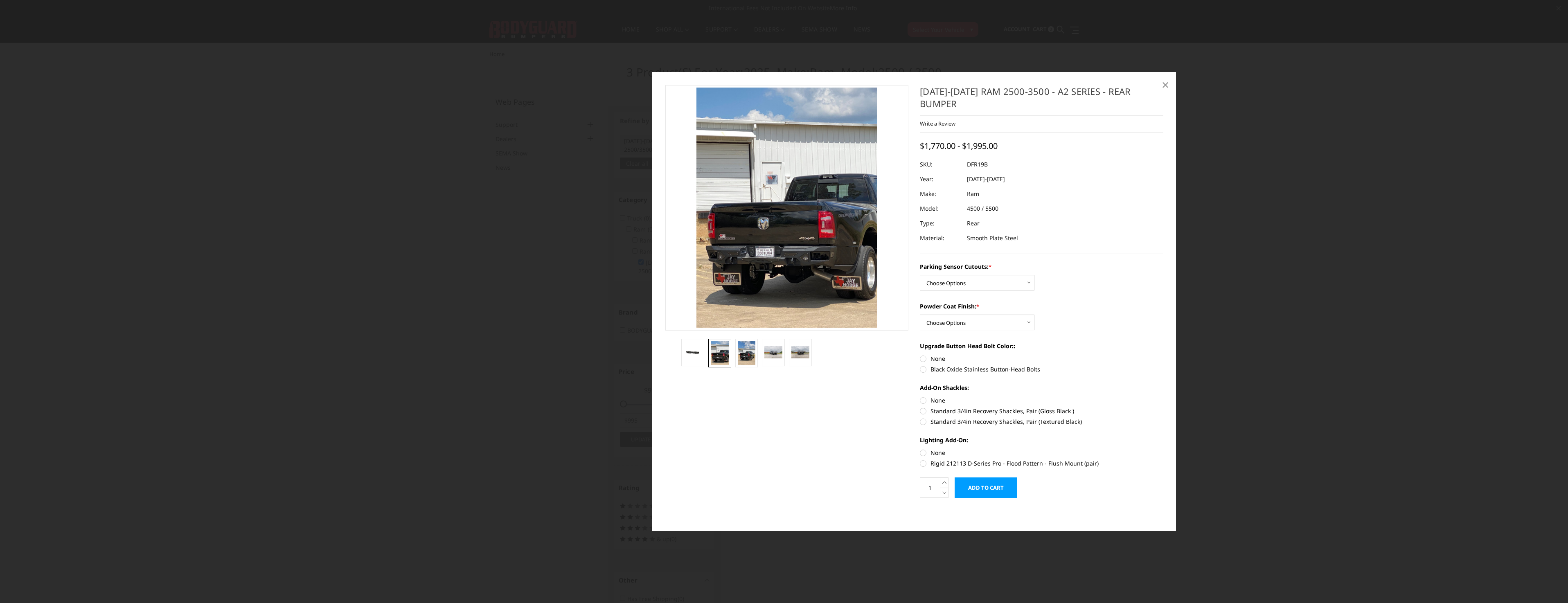
click at [1166, 92] on span "×" at bounding box center [1165, 84] width 7 height 18
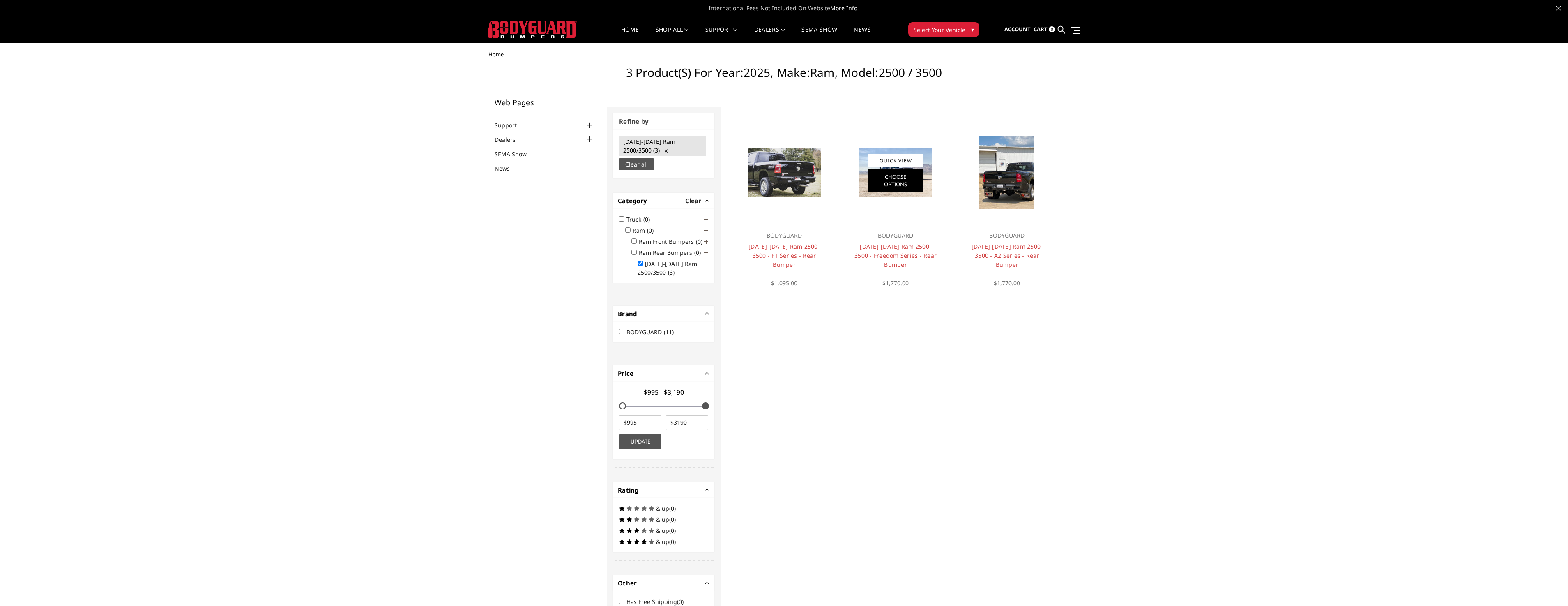
click at [895, 181] on link "Choose Options" at bounding box center [895, 180] width 55 height 22
